Goal: Check status

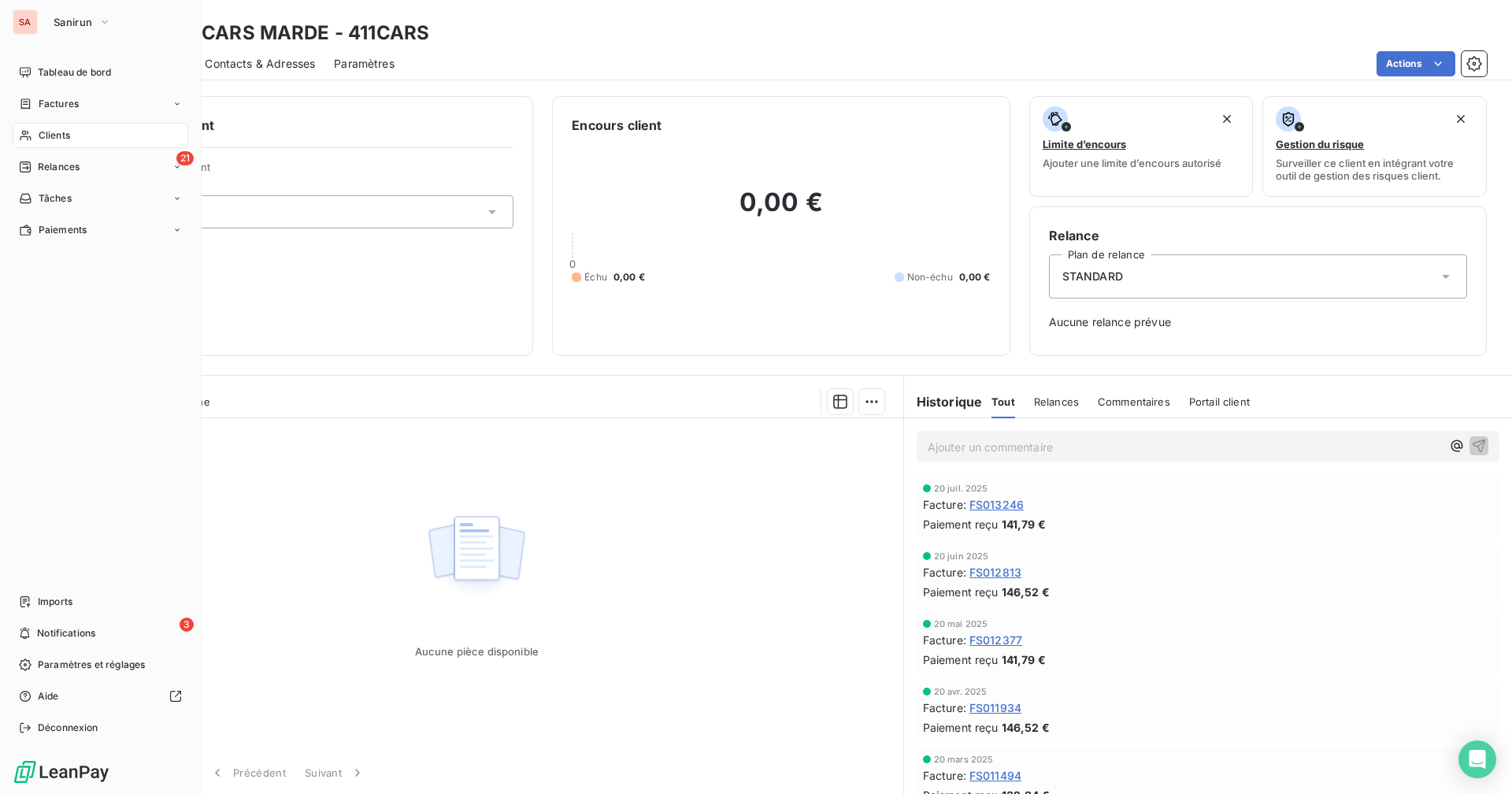
scroll to position [393, 0]
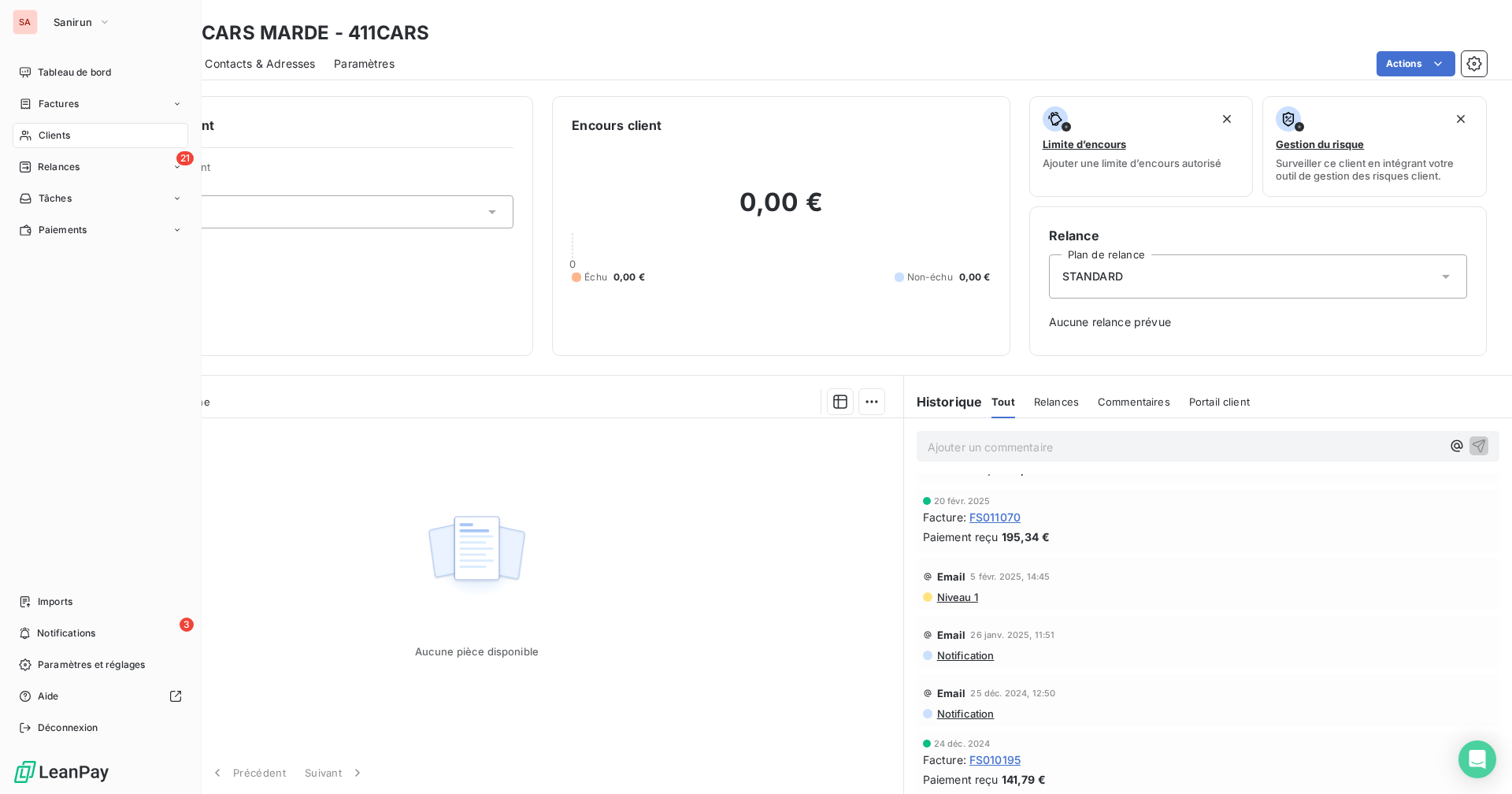
click at [61, 139] on span "Clients" at bounding box center [54, 135] width 31 height 14
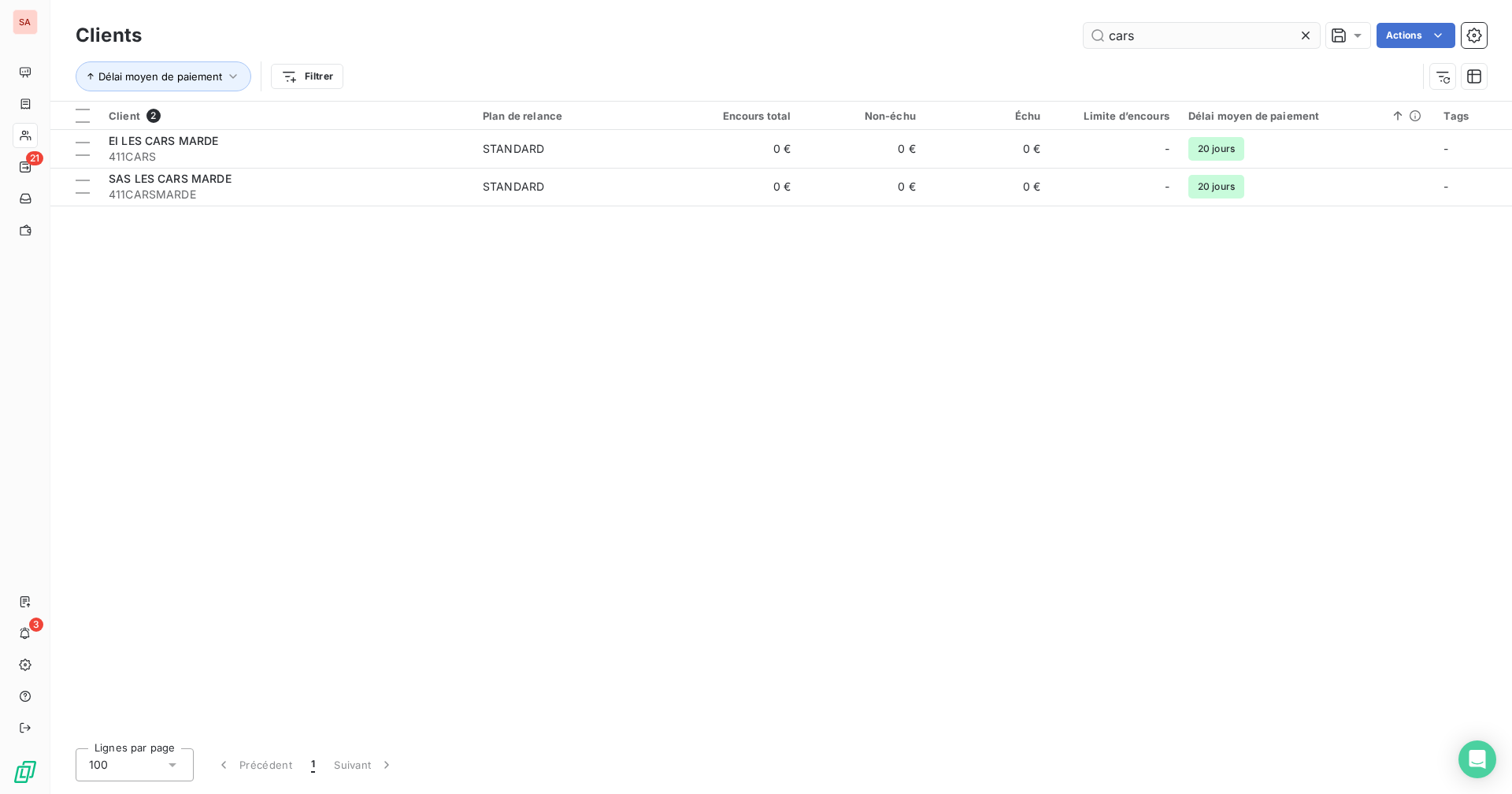
drag, startPoint x: 1150, startPoint y: 41, endPoint x: 1085, endPoint y: 41, distance: 65.0
click at [1085, 41] on input "cars" at bounding box center [1202, 35] width 236 height 25
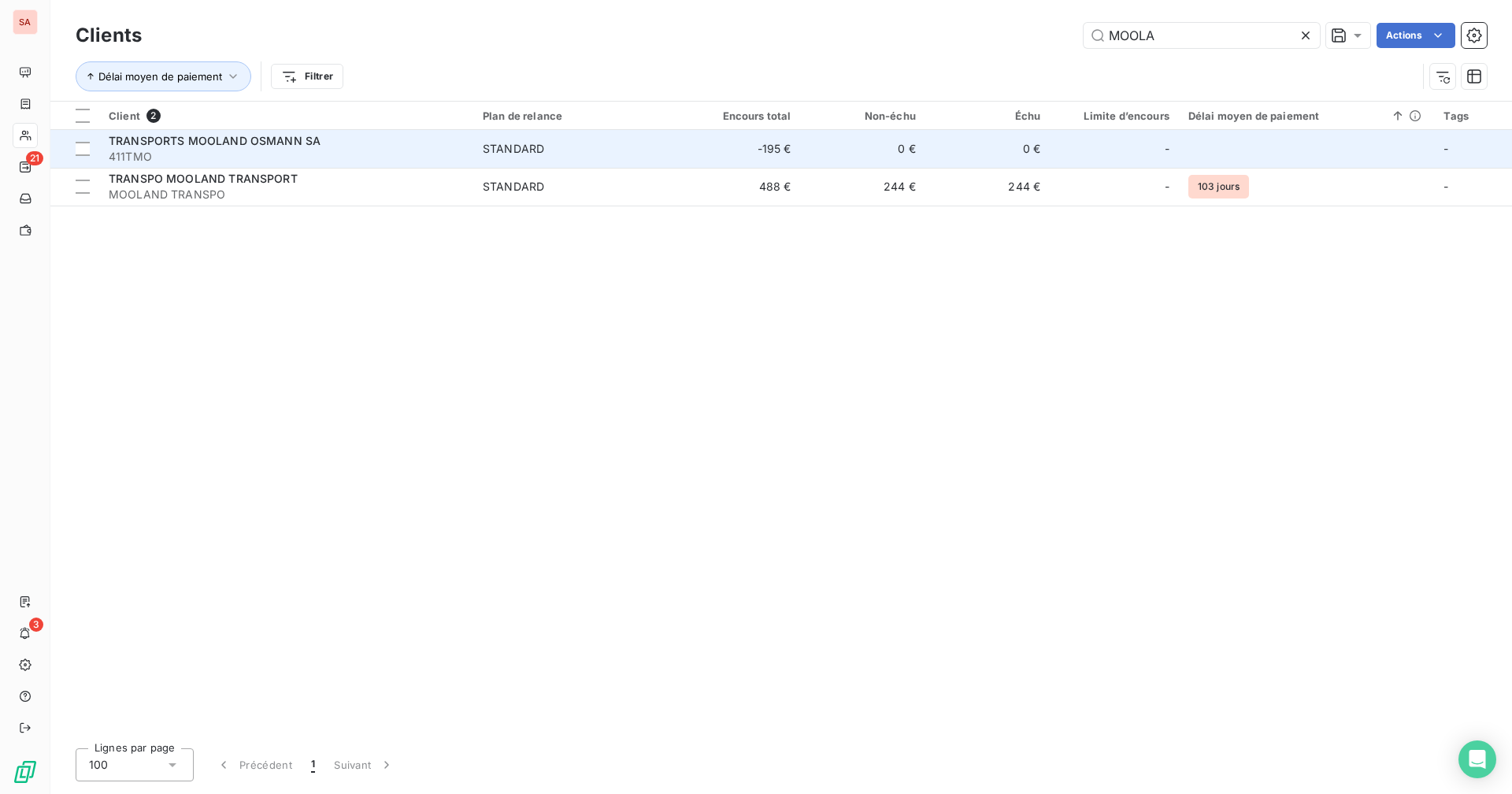
type input "MOOLA"
click at [741, 157] on td "-195 €" at bounding box center [738, 149] width 125 height 38
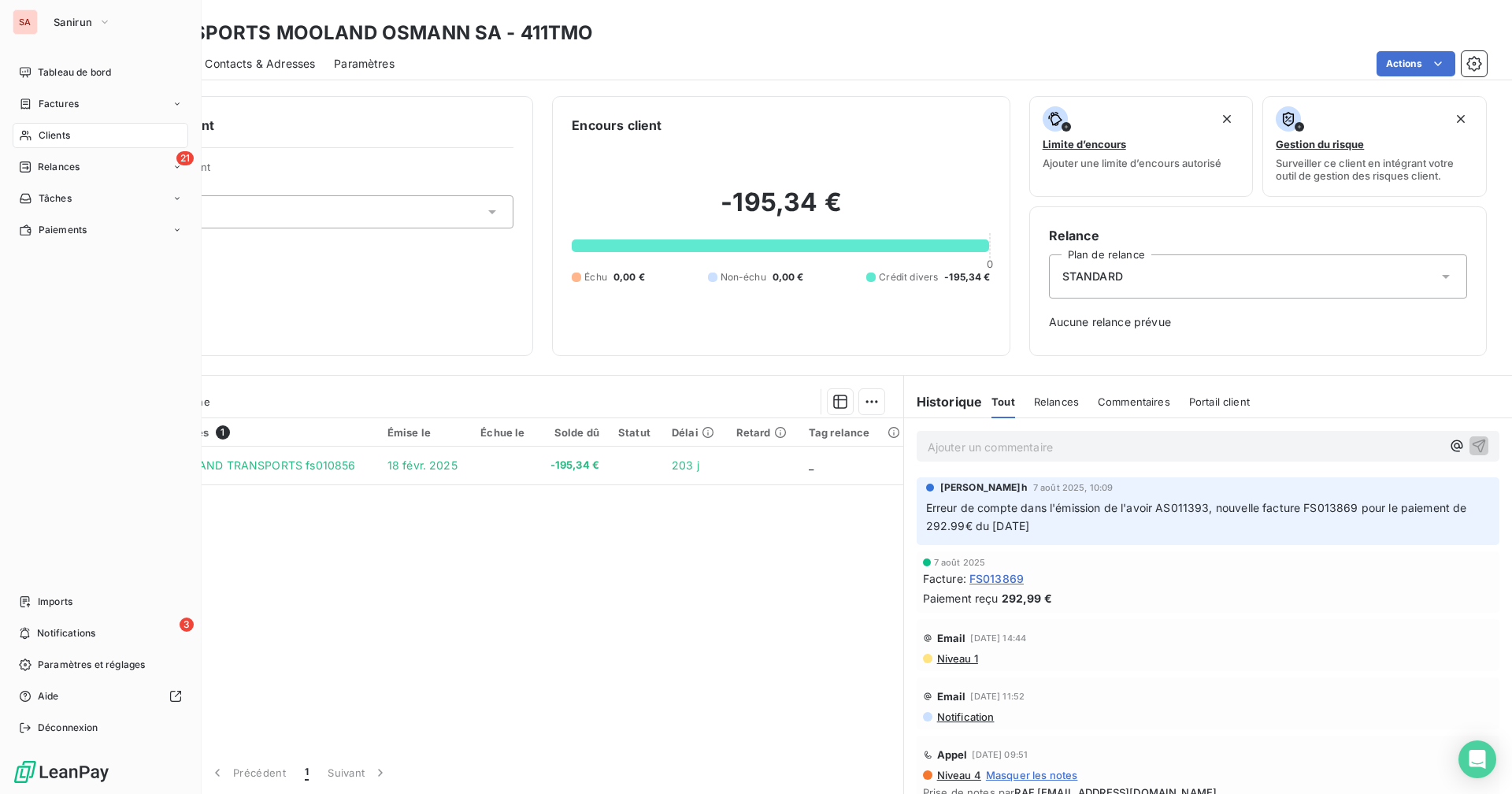
click at [74, 132] on div "Clients" at bounding box center [100, 135] width 175 height 25
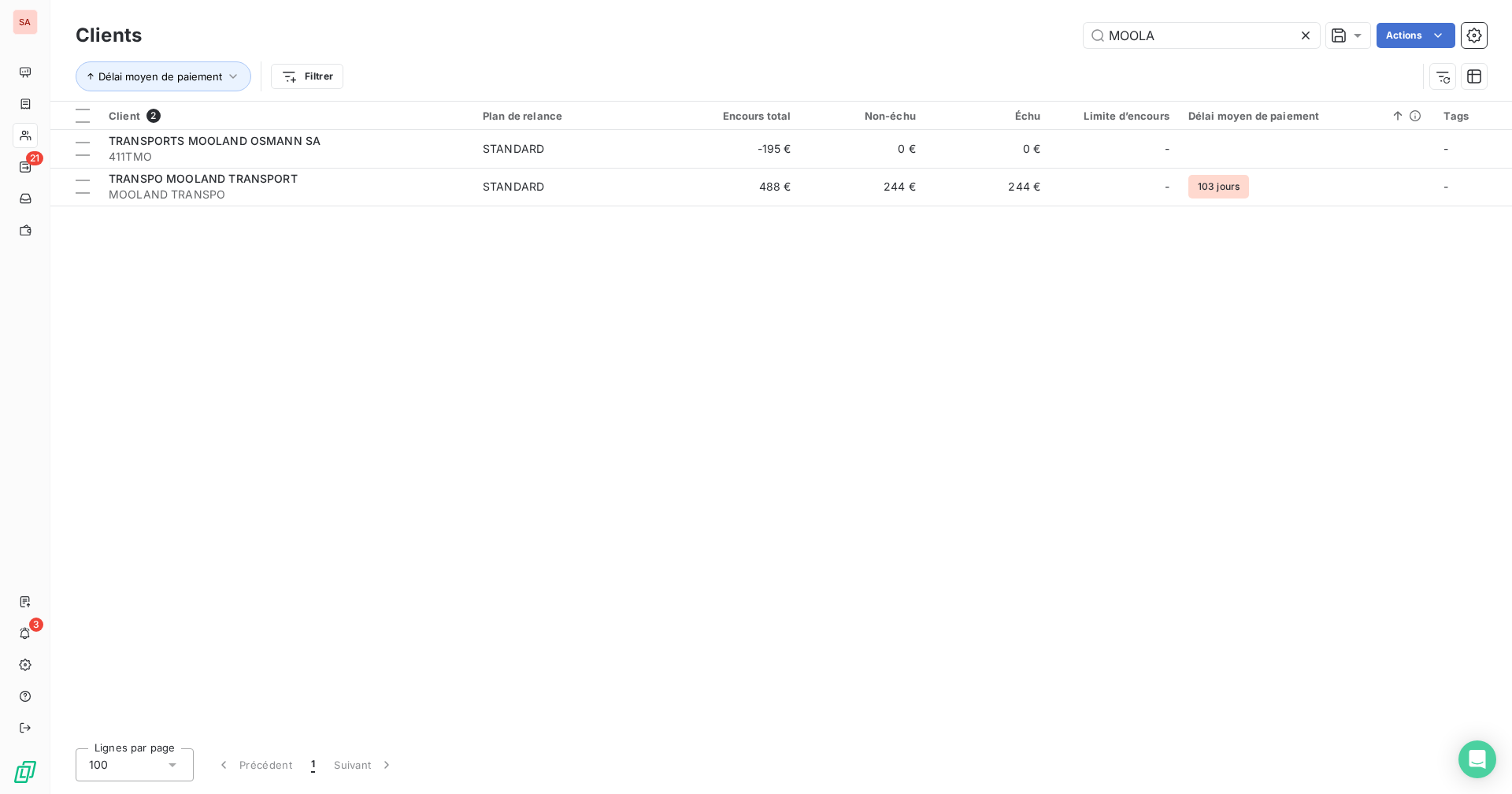
click at [937, 446] on div "Client 2 Plan de relance Encours total Non-échu Échu Limite d’encours Délai moy…" at bounding box center [780, 419] width 1461 height 634
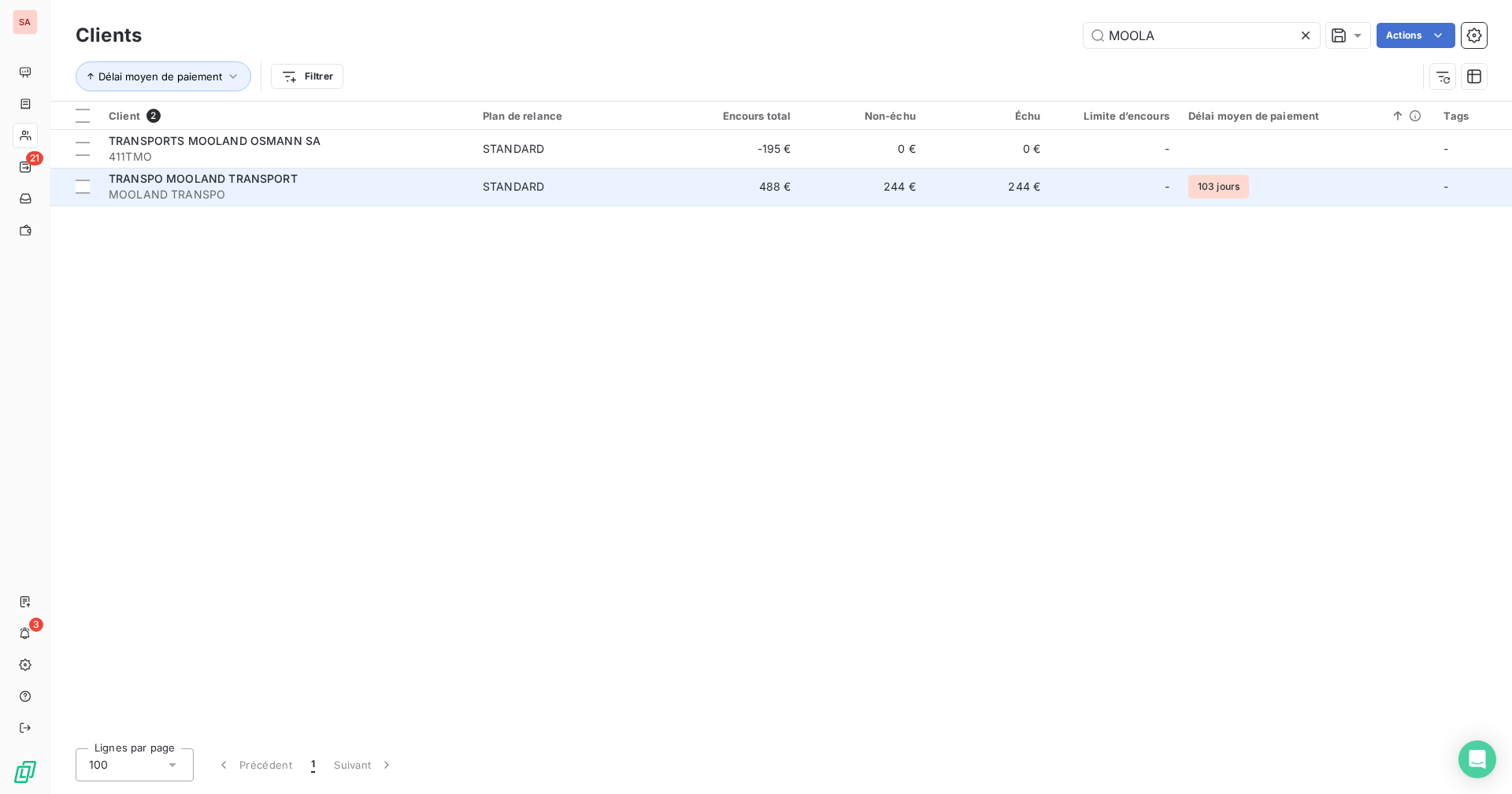
click at [641, 183] on span "STANDARD" at bounding box center [574, 187] width 184 height 16
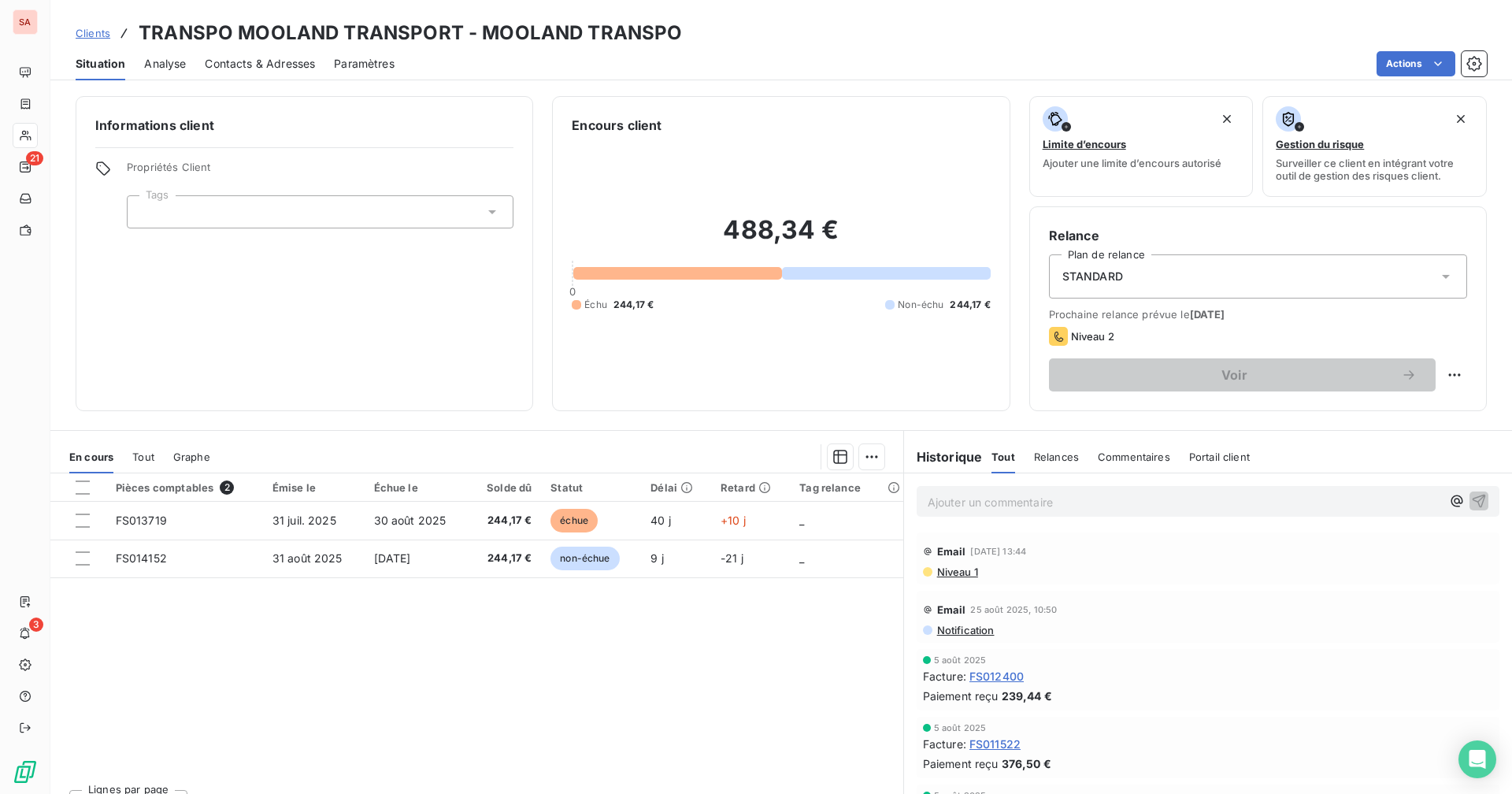
click at [494, 684] on div "Pièces comptables 2 Émise le Échue le Solde dû Statut Délai Retard Tag relance …" at bounding box center [476, 624] width 853 height 303
